Goal: Navigation & Orientation: Find specific page/section

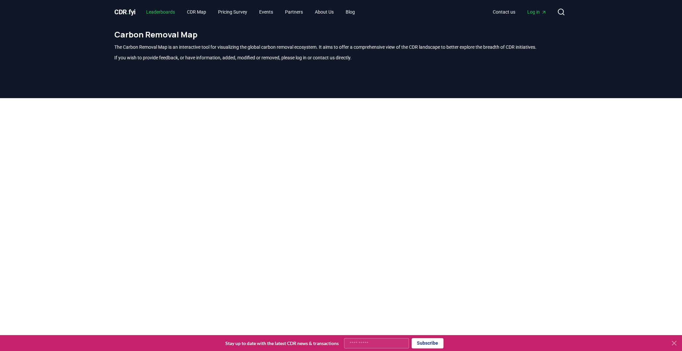
click at [160, 12] on link "Leaderboards" at bounding box center [160, 12] width 39 height 12
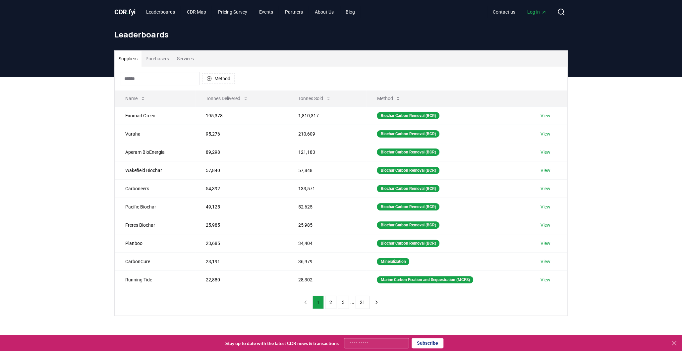
click at [345, 300] on button "3" at bounding box center [343, 301] width 11 height 13
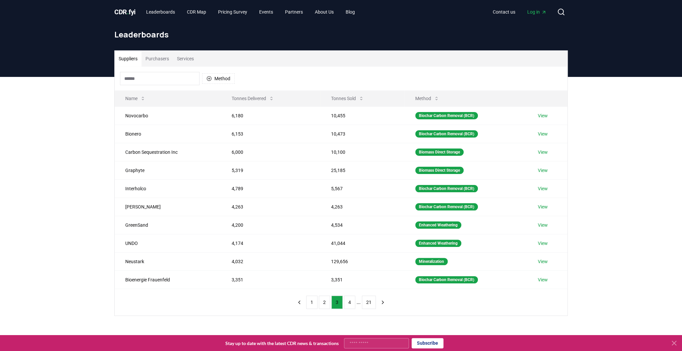
click at [322, 300] on button "2" at bounding box center [324, 301] width 11 height 13
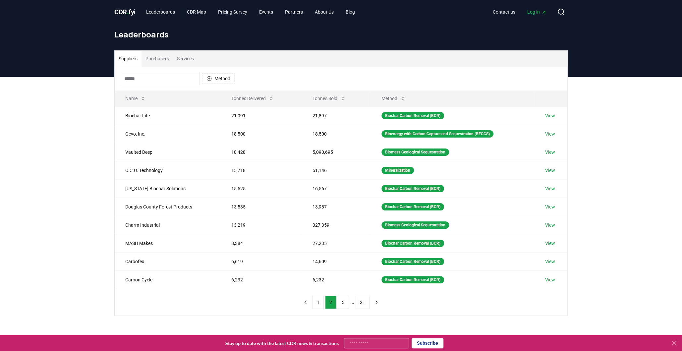
click at [127, 12] on span "." at bounding box center [128, 12] width 2 height 8
